Goal: Task Accomplishment & Management: Complete application form

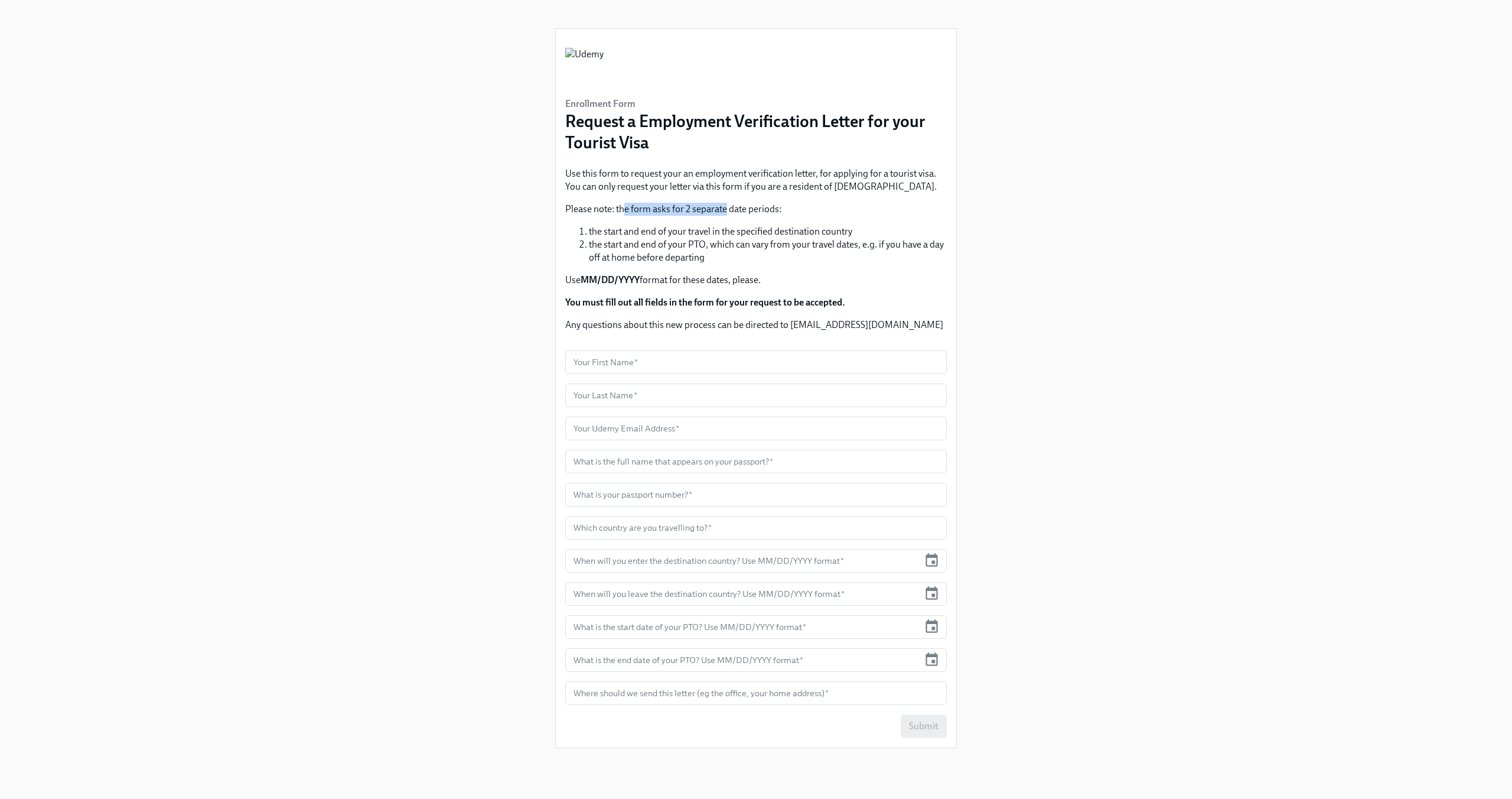
drag, startPoint x: 626, startPoint y: 209, endPoint x: 737, endPoint y: 208, distance: 111.0
click at [736, 208] on p "Please note: the form asks for 2 separate date periods:" at bounding box center [755, 210] width 381 height 13
click at [740, 208] on p "Please note: the form asks for 2 separate date periods:" at bounding box center [755, 210] width 381 height 13
drag, startPoint x: 606, startPoint y: 232, endPoint x: 671, endPoint y: 230, distance: 65.0
click at [670, 230] on li "the start and end of your travel in the specified destination country" at bounding box center [767, 232] width 358 height 13
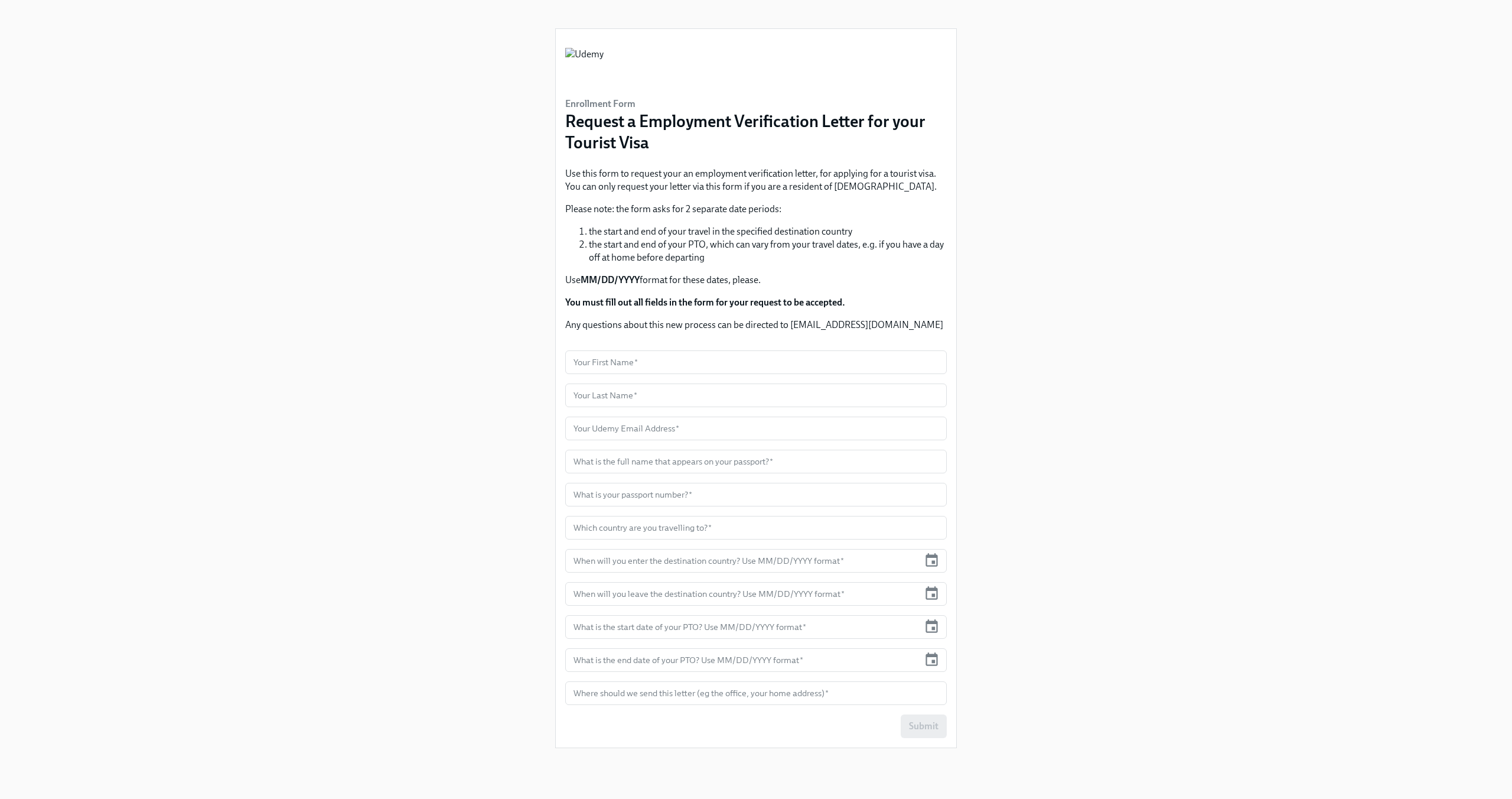
click at [704, 230] on li "the start and end of your travel in the specified destination country" at bounding box center [767, 232] width 358 height 13
click at [758, 370] on input "text" at bounding box center [755, 362] width 381 height 24
type input "Çağrı Burak"
type input "Aslan"
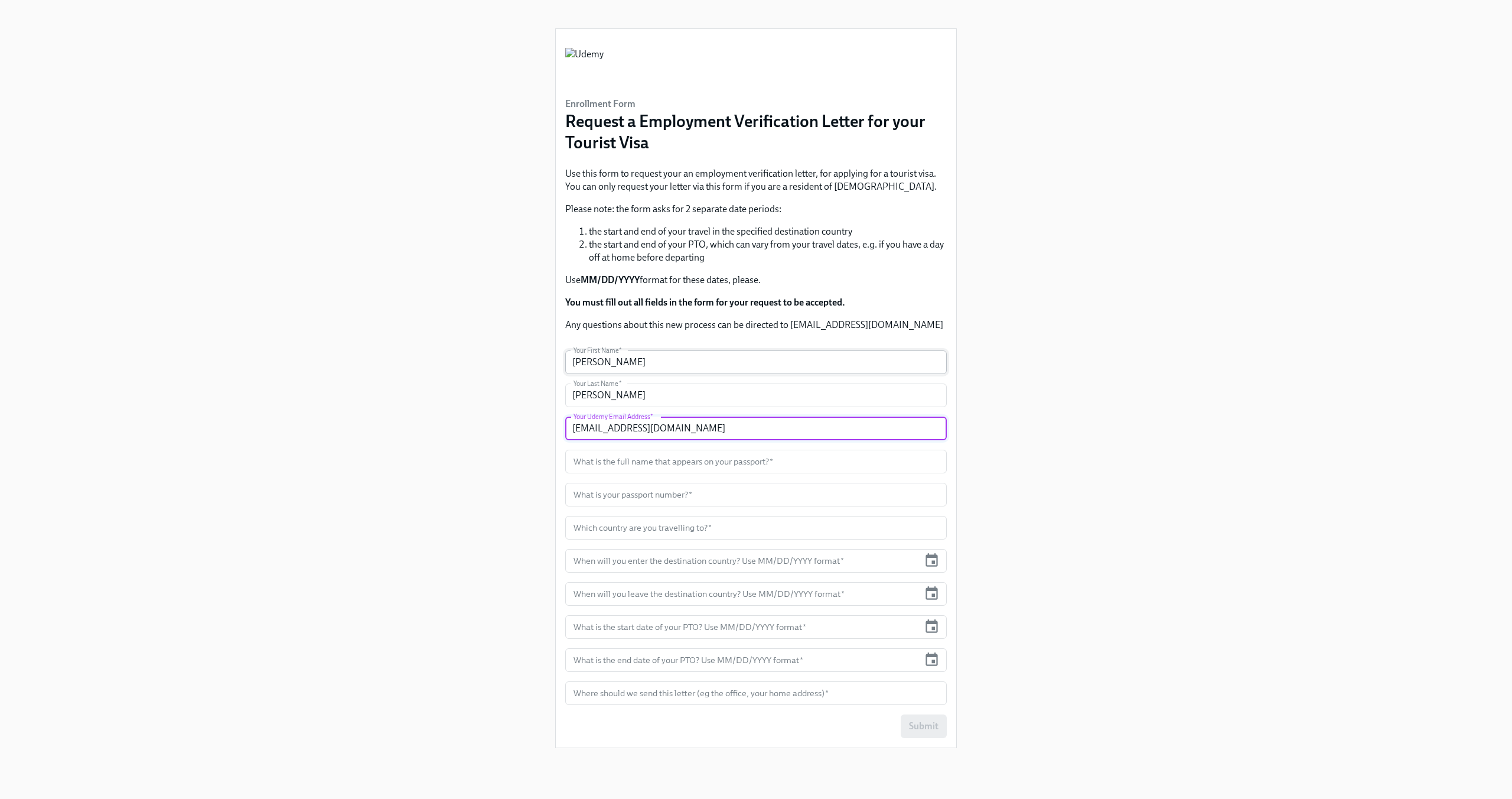
type input "cagri.aslan@udemy.com"
type input "Çağrı Burak Aslan"
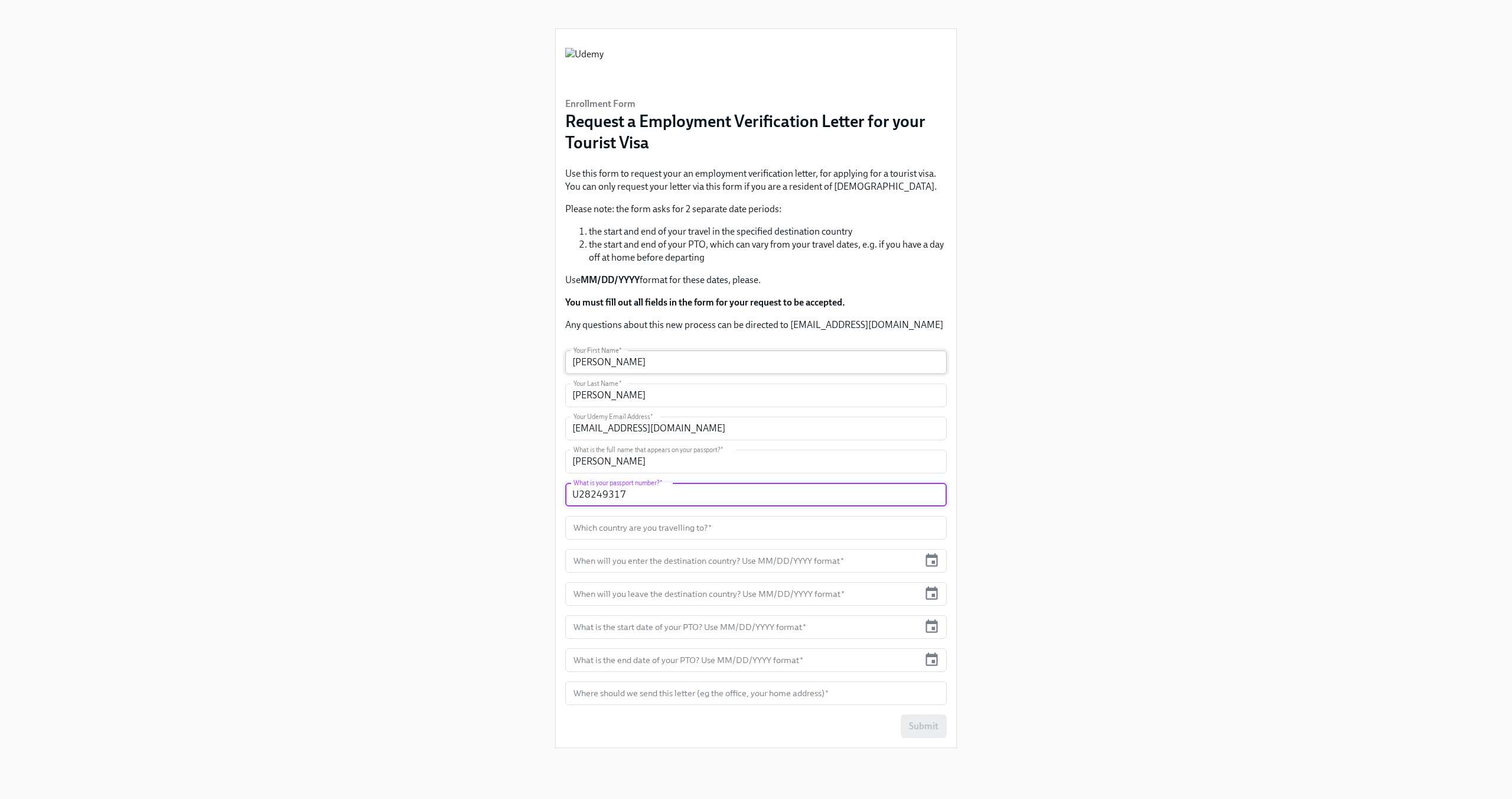
type input "U28249317"
type input "Italy"
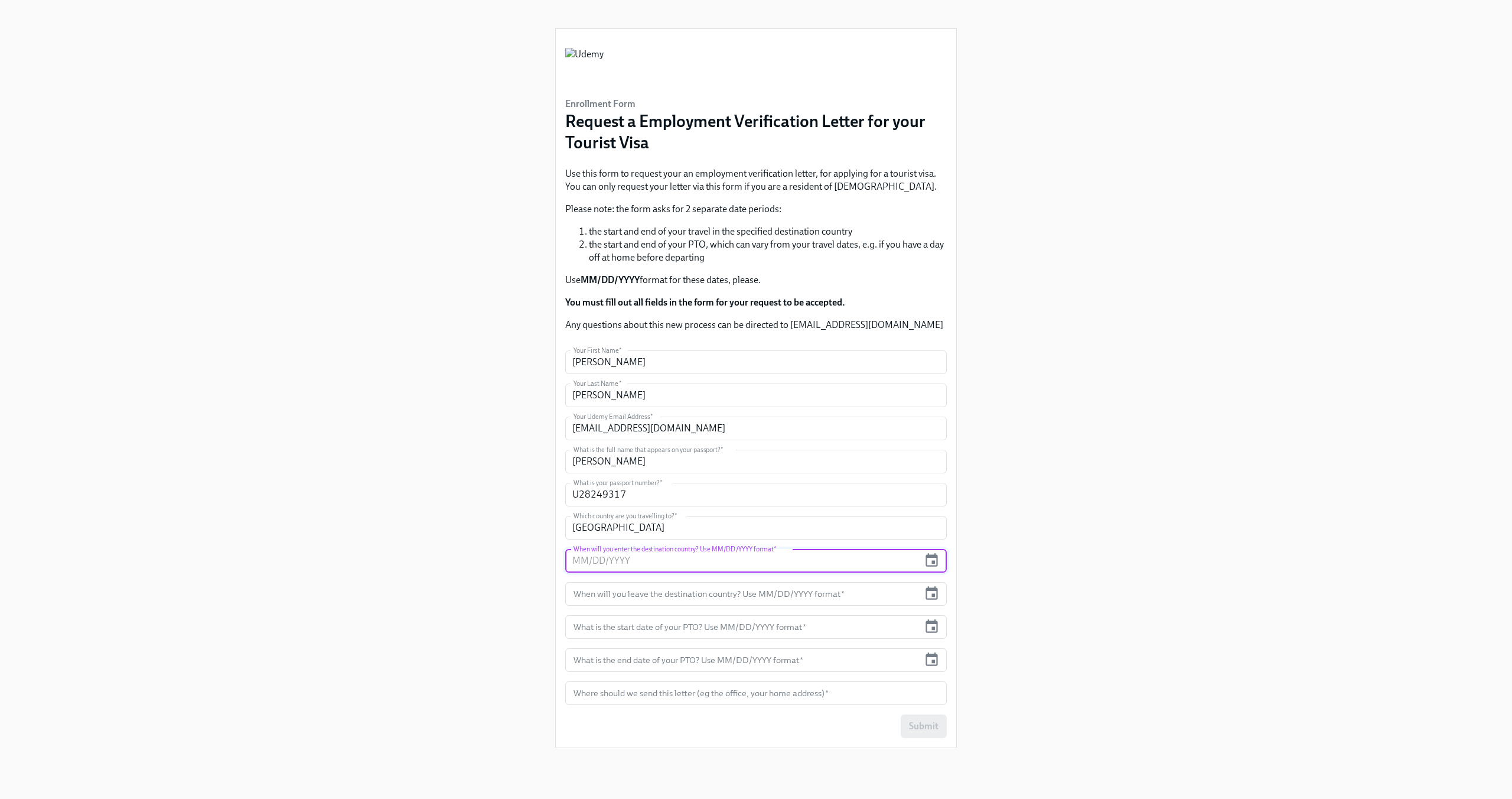
click at [880, 554] on input "text" at bounding box center [742, 561] width 354 height 24
click at [933, 560] on icon "button" at bounding box center [932, 561] width 16 height 16
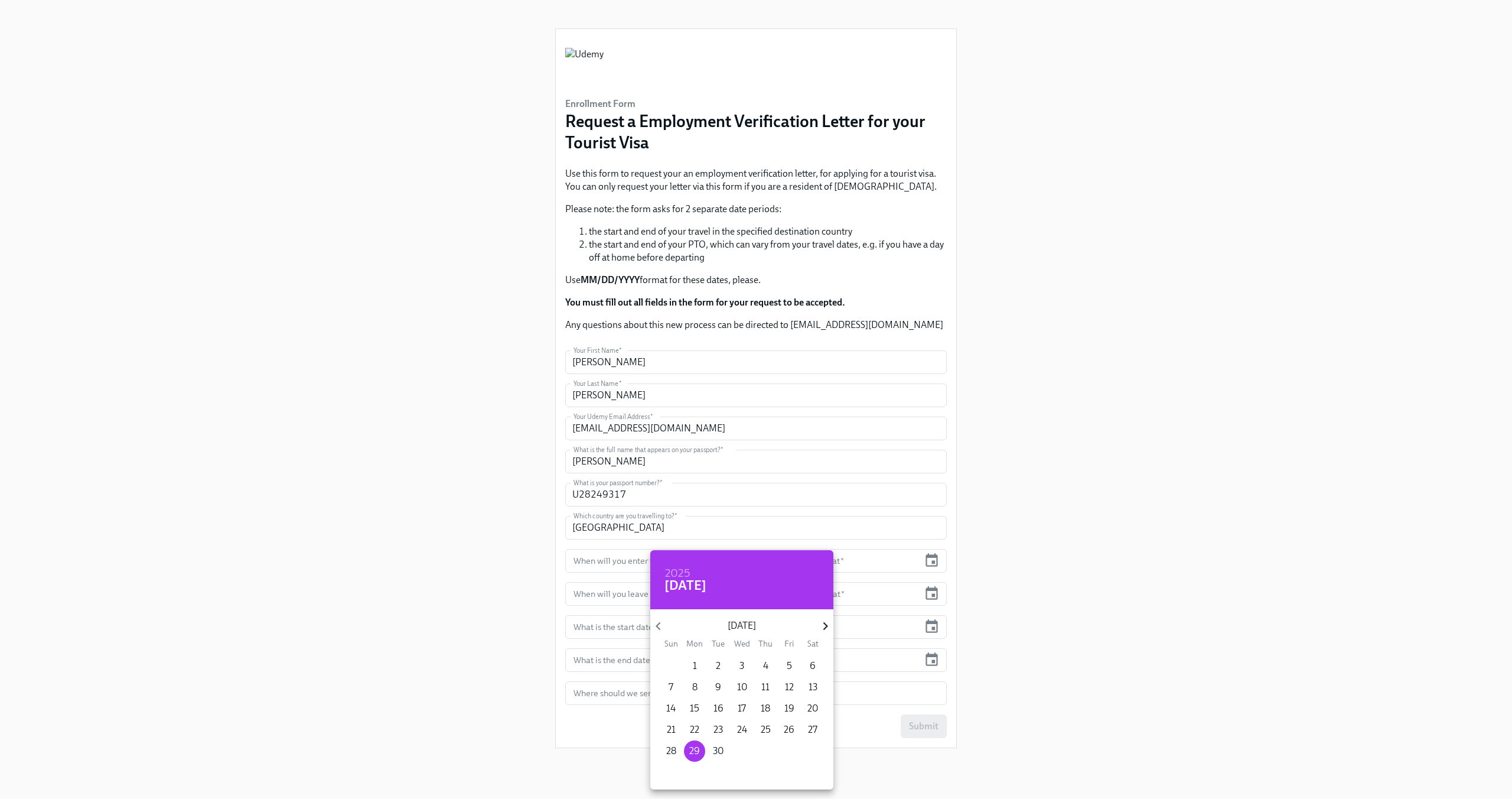
click at [823, 624] on icon "button" at bounding box center [826, 626] width 16 height 16
click at [787, 752] on p "28" at bounding box center [789, 751] width 10 height 13
type input "11/28/2025"
click at [937, 592] on div at bounding box center [756, 399] width 1512 height 799
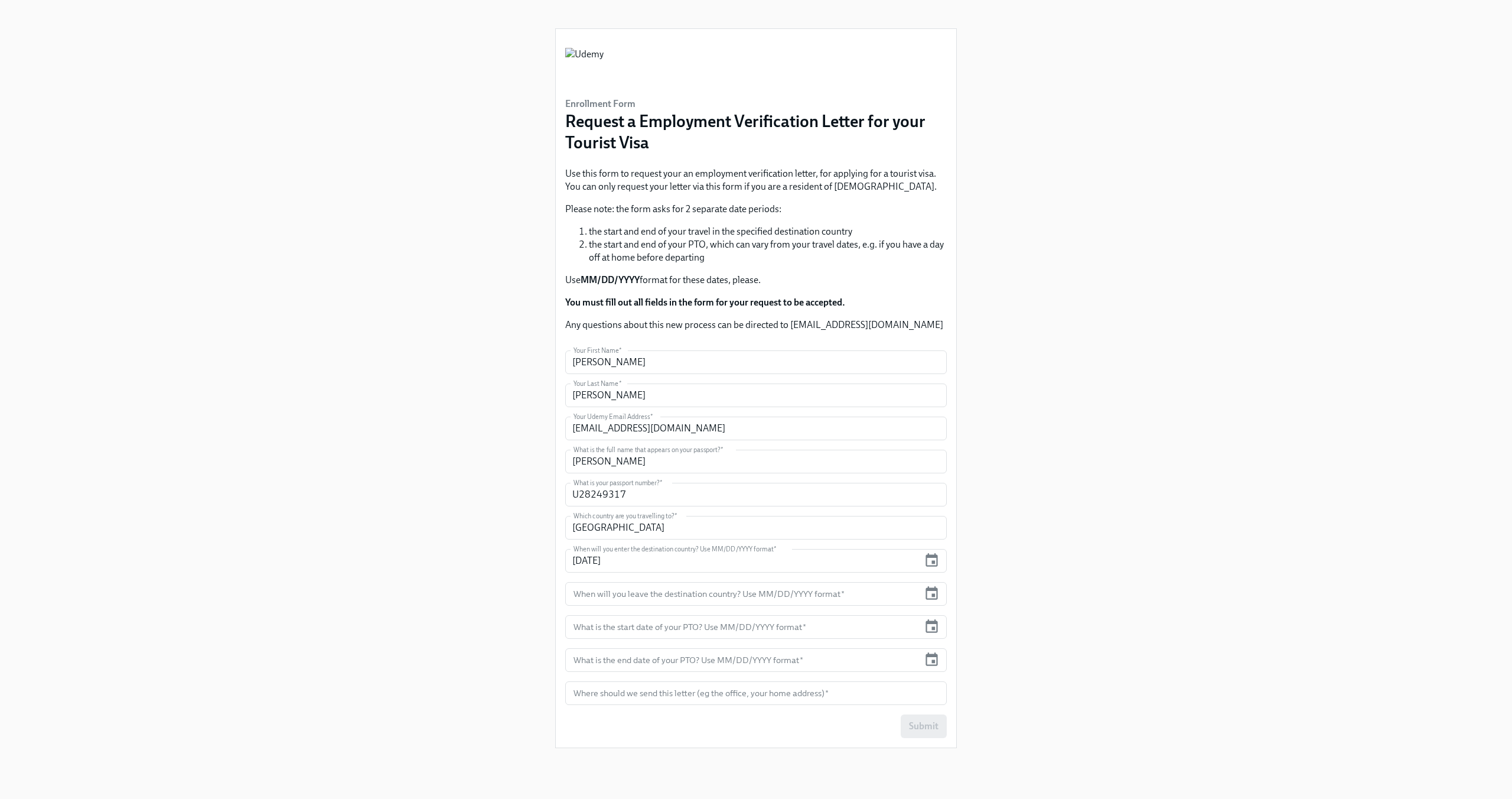
click at [931, 595] on icon "button" at bounding box center [931, 592] width 13 height 13
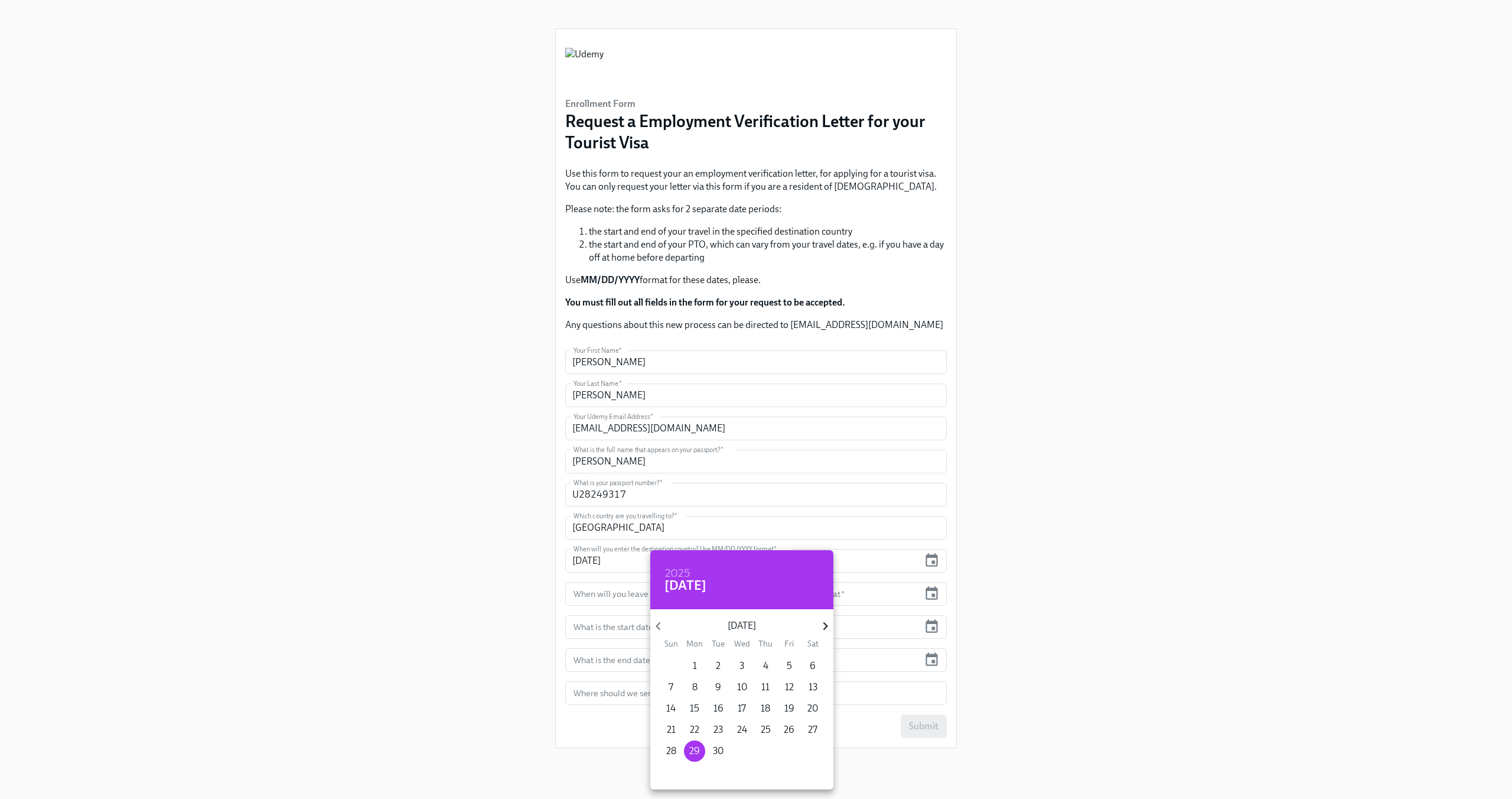
click at [821, 624] on icon "button" at bounding box center [826, 626] width 16 height 16
click at [696, 664] on p "1" at bounding box center [695, 666] width 4 height 13
type input "12/01/2025"
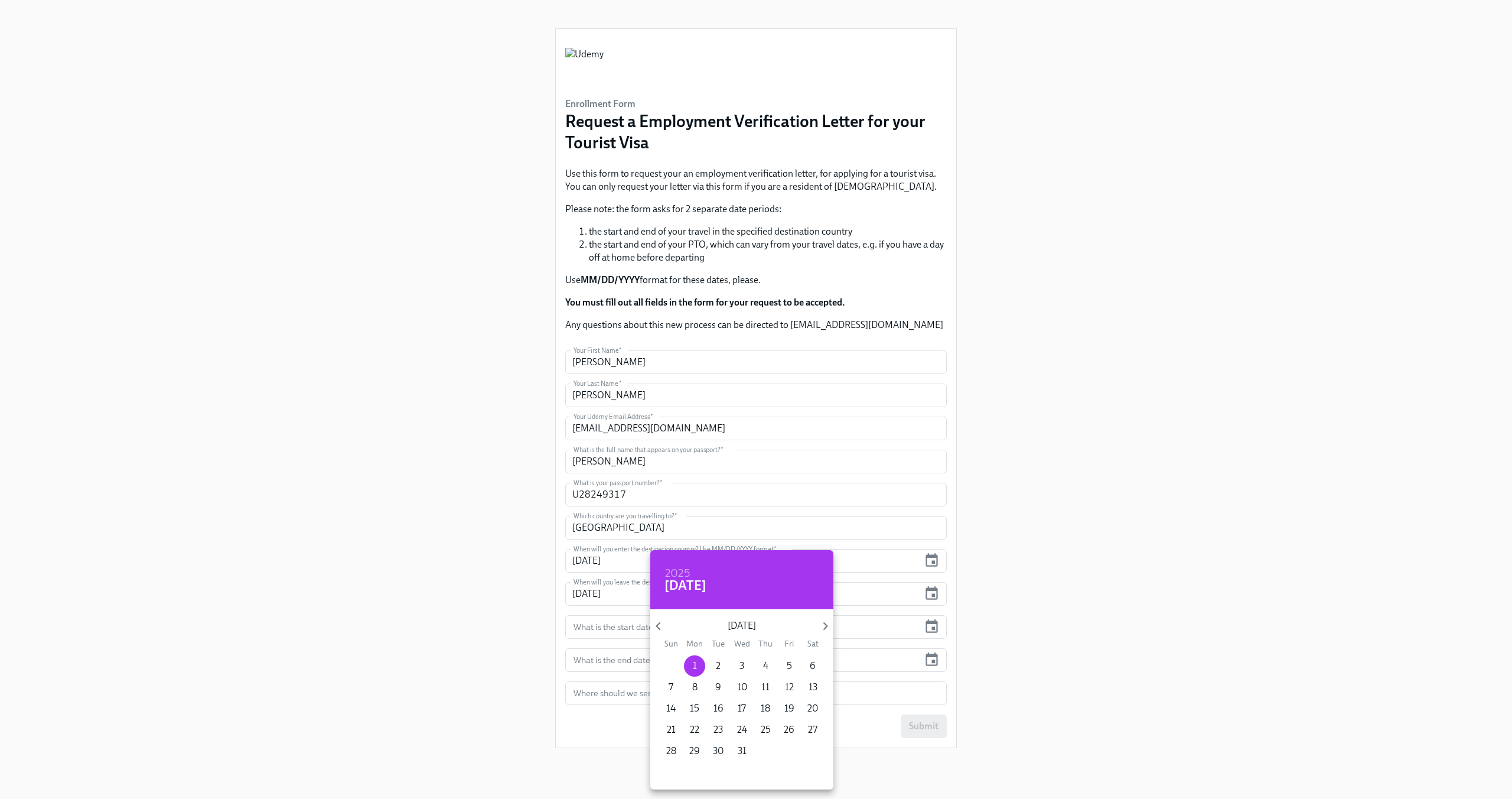
click at [1011, 636] on div at bounding box center [756, 399] width 1512 height 799
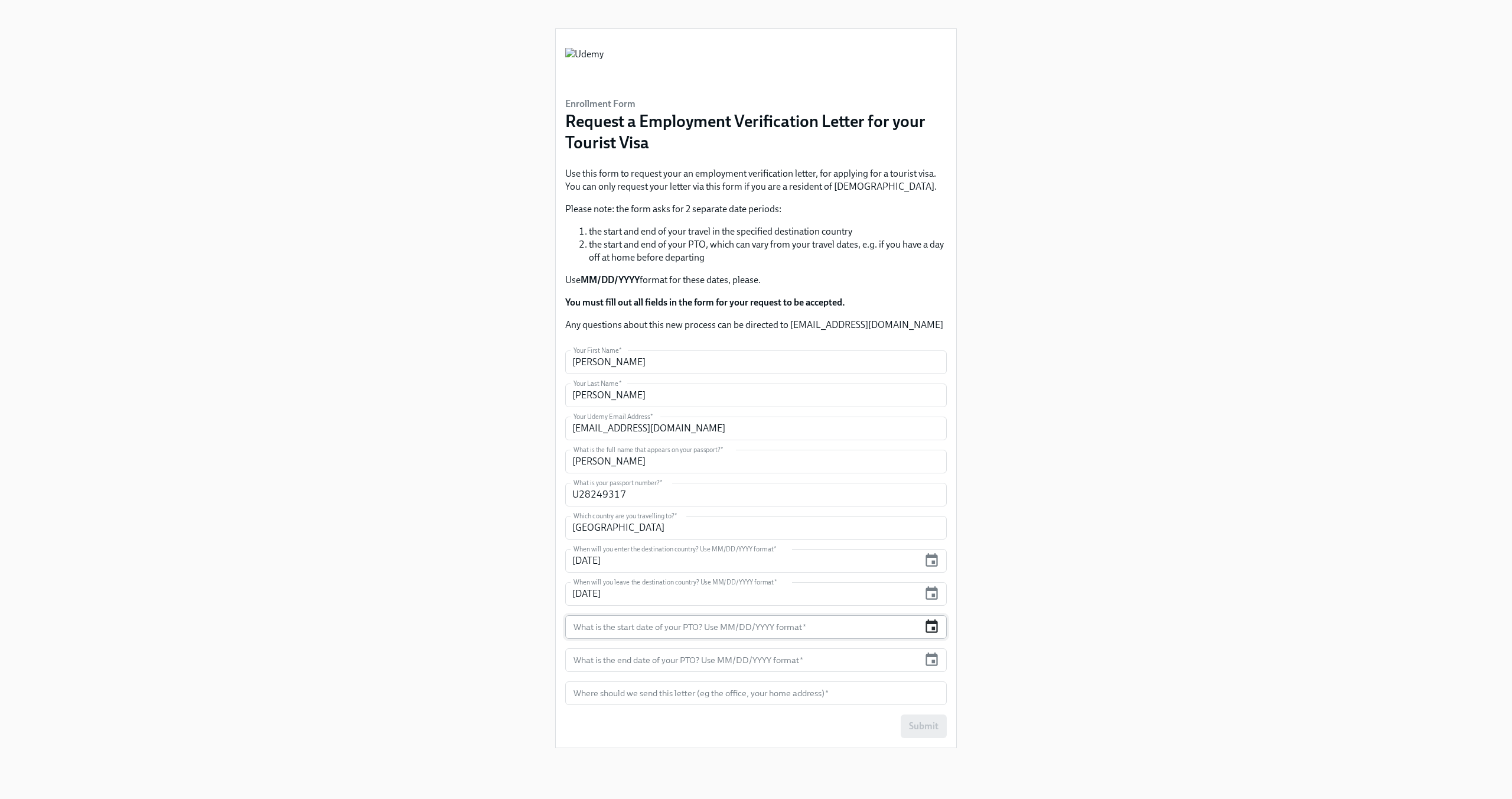
click at [936, 626] on icon "button" at bounding box center [931, 626] width 13 height 13
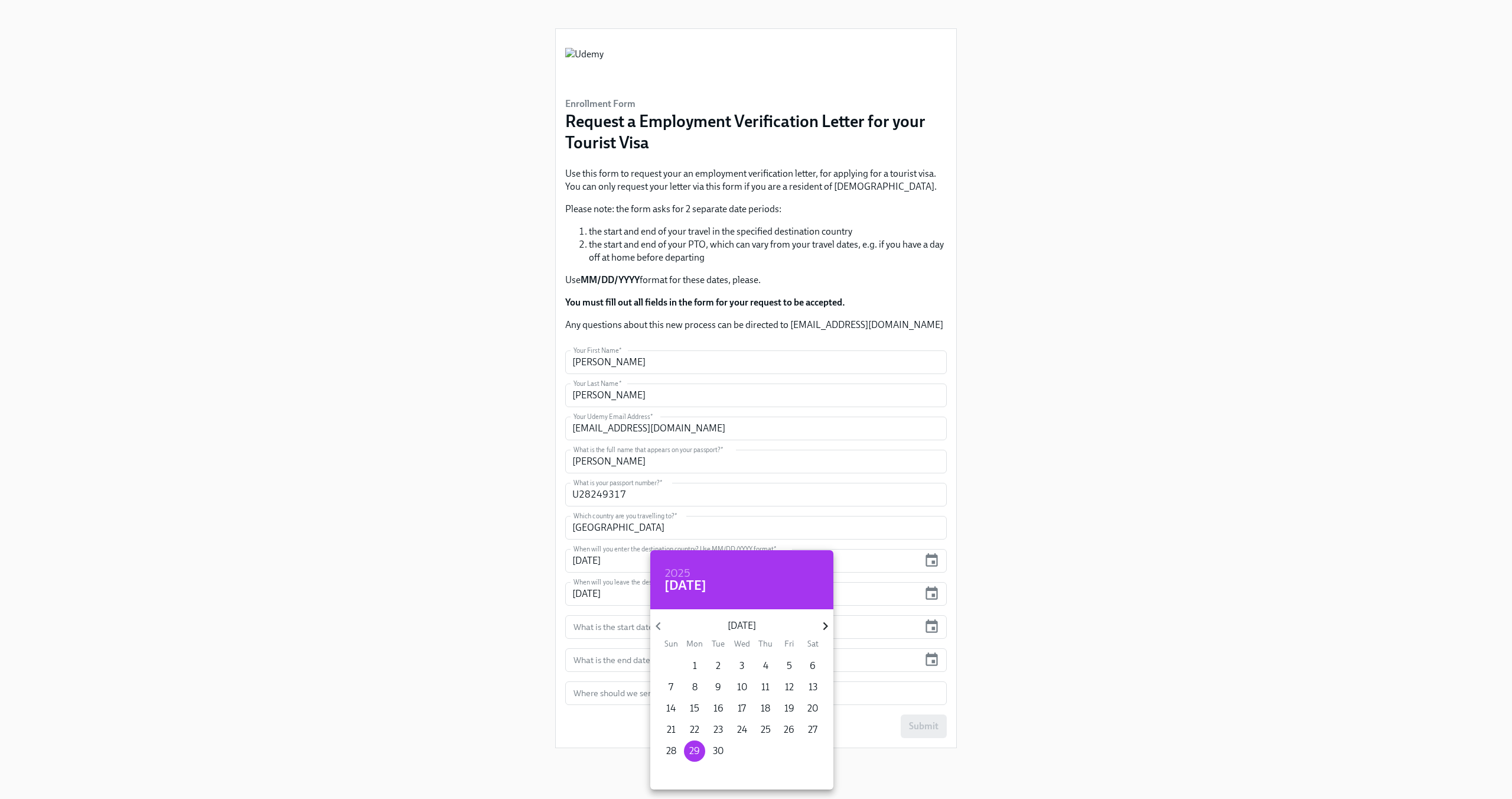
click at [825, 626] on icon "button" at bounding box center [826, 626] width 16 height 16
click at [791, 753] on p "28" at bounding box center [789, 751] width 10 height 13
type input "11/28/2025"
click at [934, 659] on div at bounding box center [756, 399] width 1512 height 799
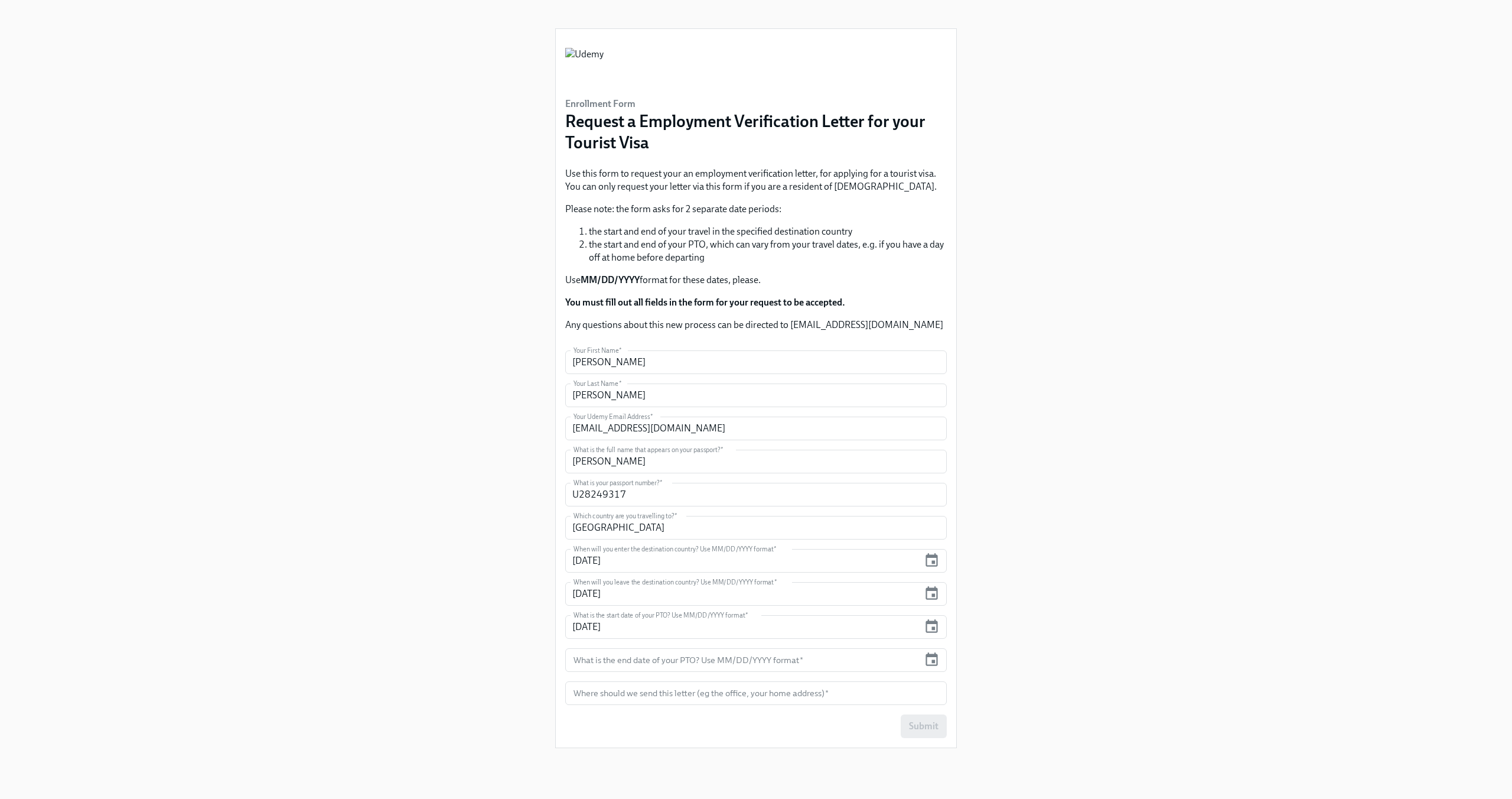
click at [934, 659] on icon "button" at bounding box center [932, 660] width 16 height 16
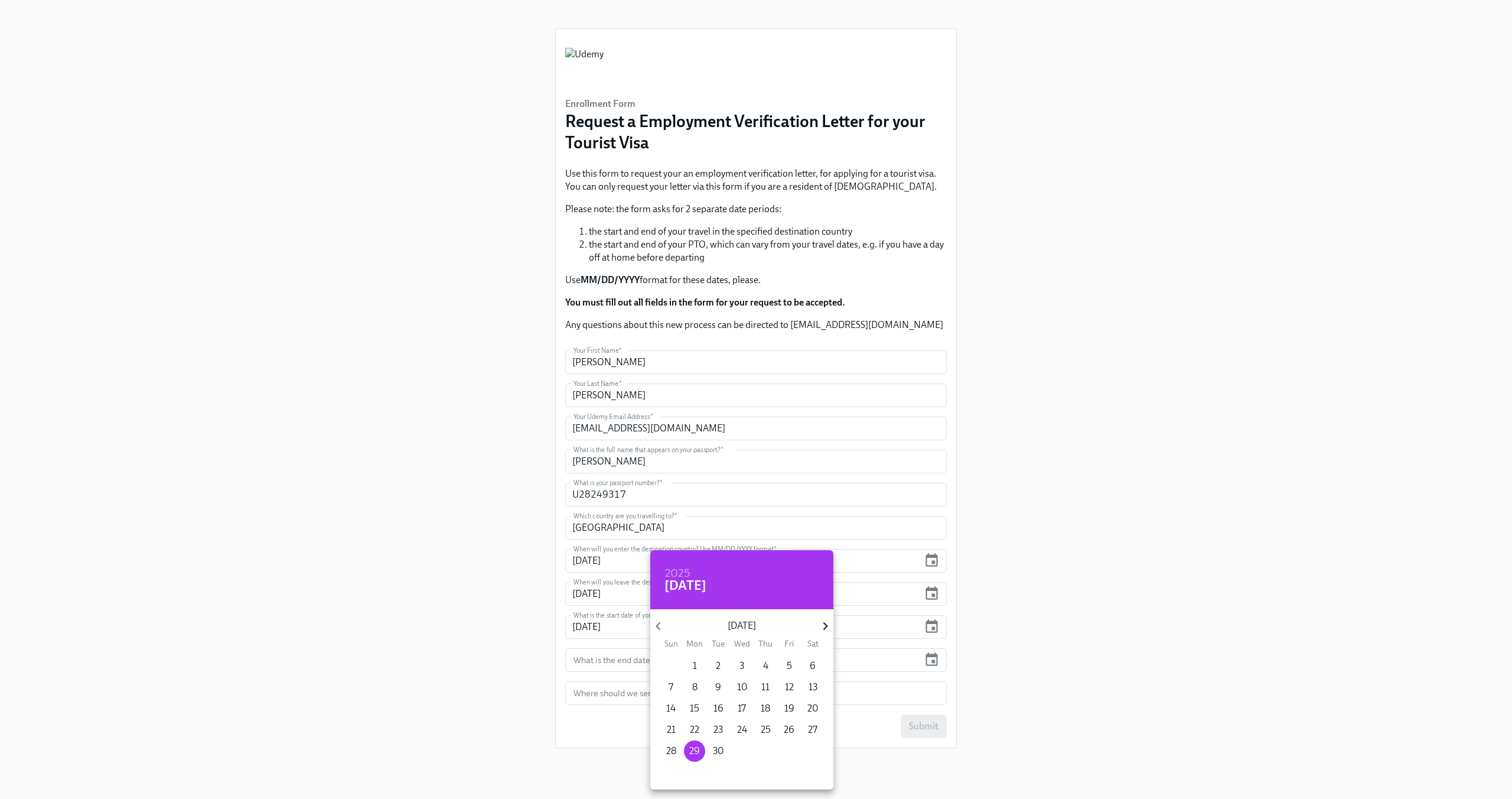
click at [823, 624] on icon "button" at bounding box center [826, 626] width 16 height 16
click at [688, 662] on span "1" at bounding box center [695, 666] width 21 height 13
type input "12/01/2025"
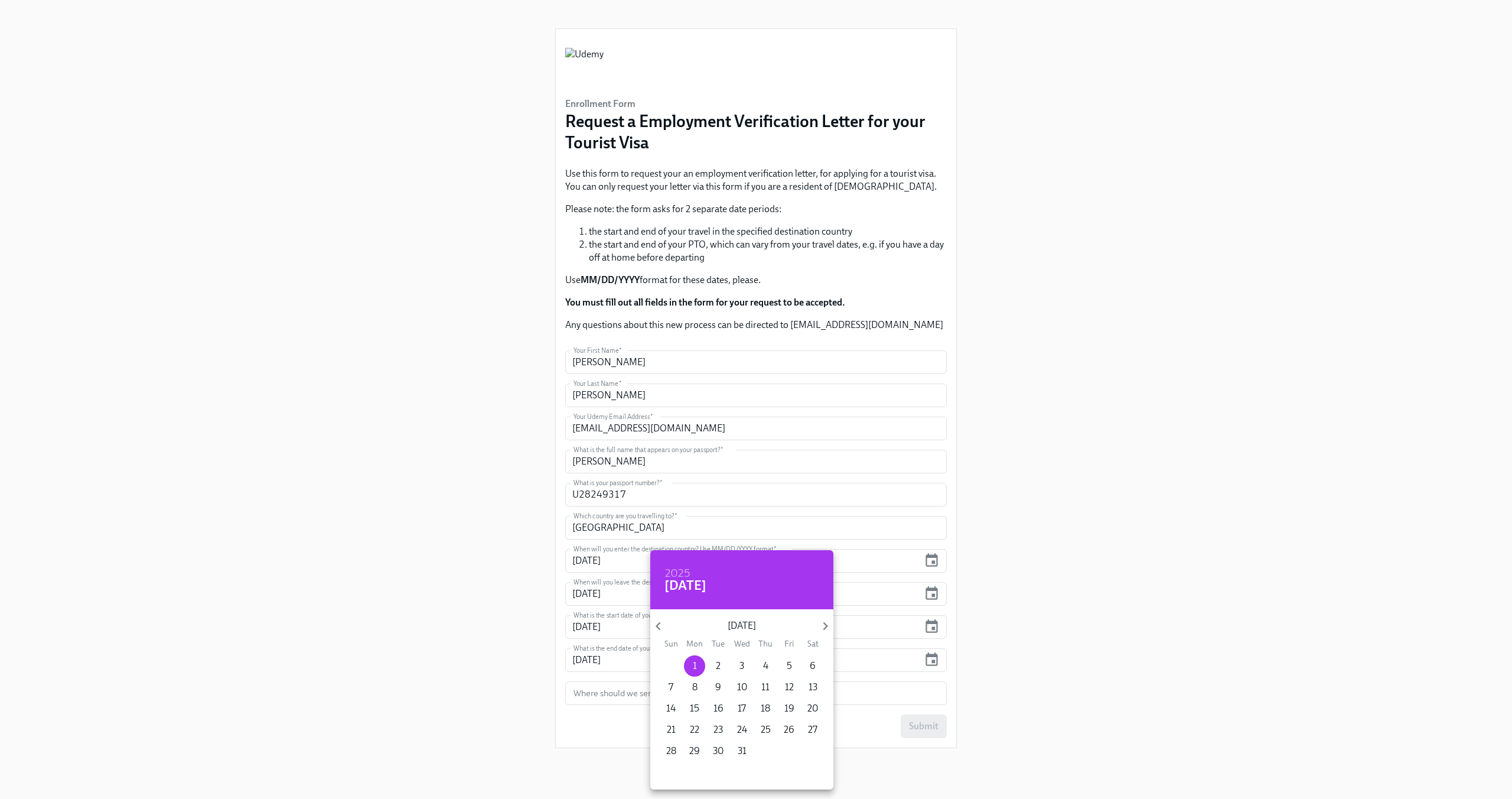
click at [1073, 672] on div at bounding box center [756, 399] width 1512 height 799
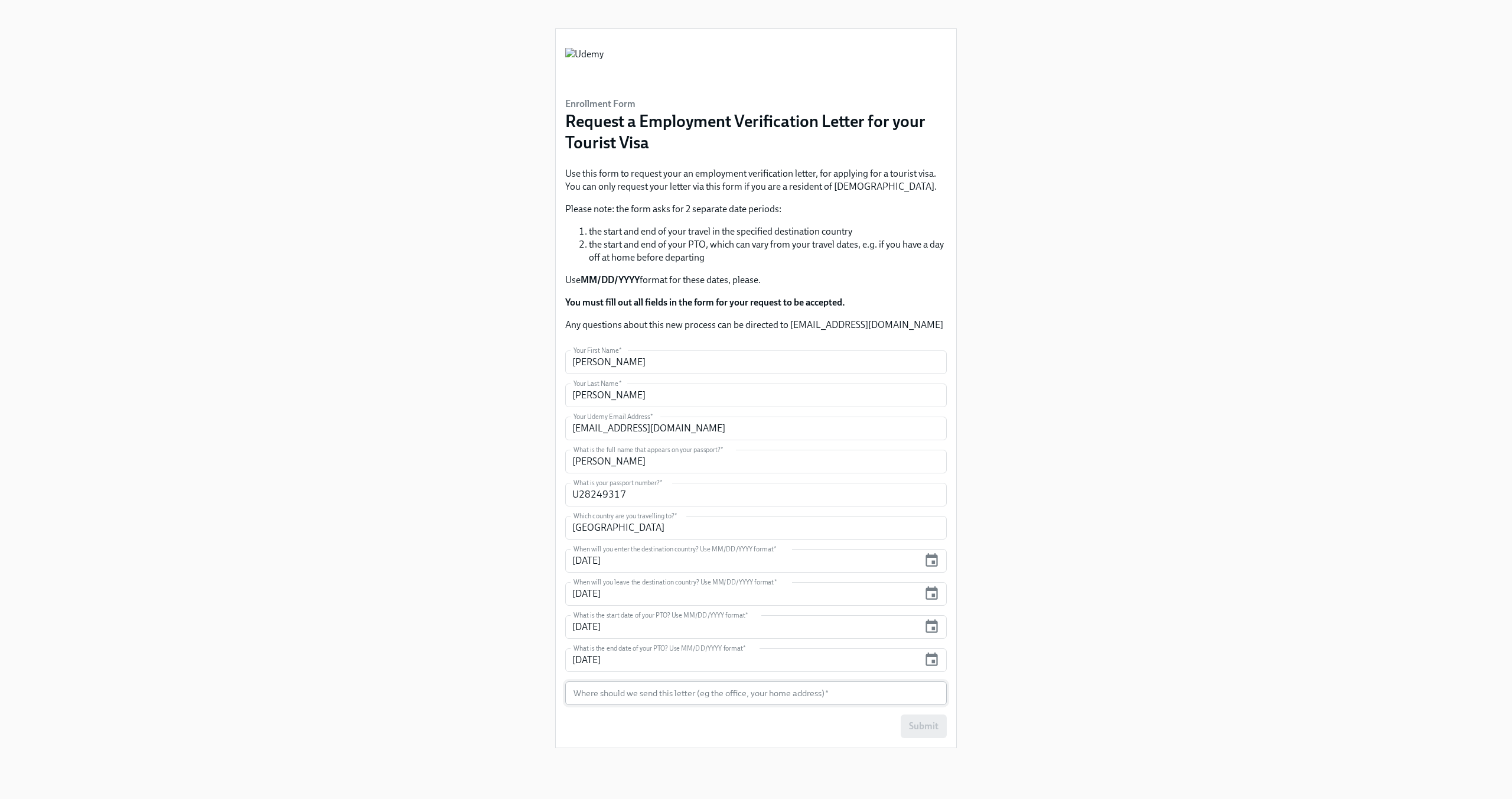
click at [660, 699] on input "text" at bounding box center [755, 693] width 381 height 24
click at [663, 726] on div "Submit" at bounding box center [755, 726] width 381 height 24
click at [676, 694] on input "text" at bounding box center [755, 693] width 381 height 24
type input "Ankara office"
click at [1073, 629] on div "Enrollment Form Request a Employment Verification Letter for your Tourist Visa …" at bounding box center [756, 385] width 1456 height 770
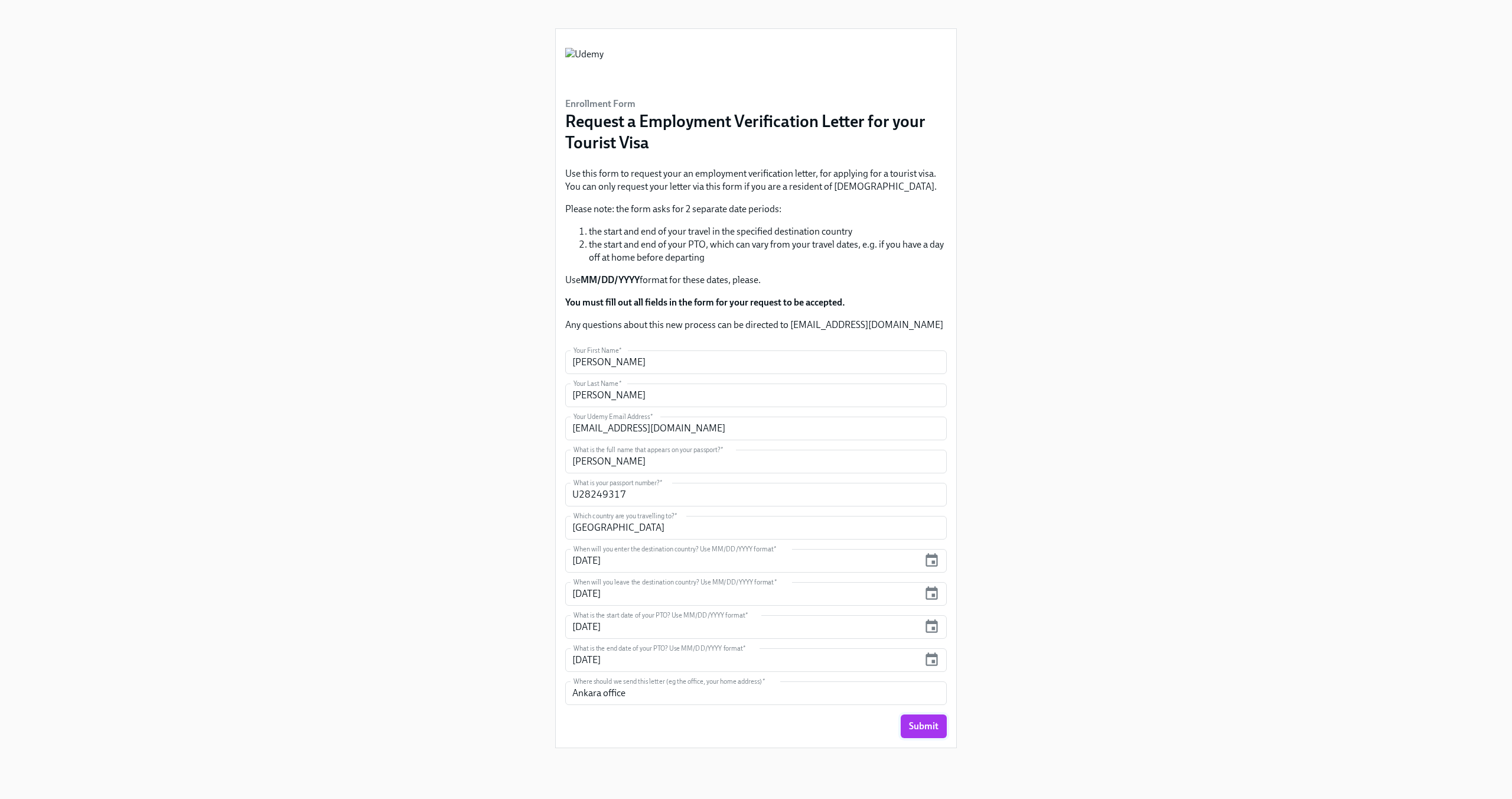
click at [925, 726] on span "Submit" at bounding box center [924, 726] width 30 height 12
